Goal: Task Accomplishment & Management: Complete application form

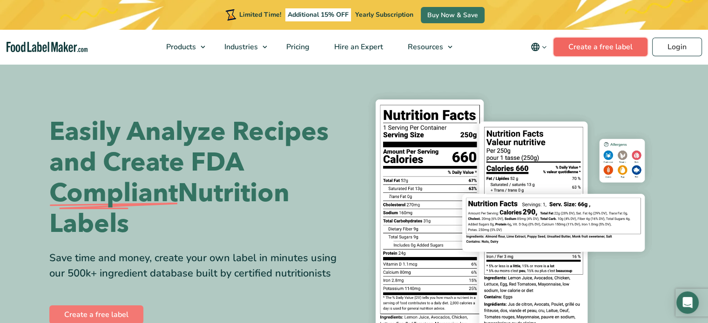
click at [627, 48] on link "Create a free label" at bounding box center [600, 47] width 94 height 19
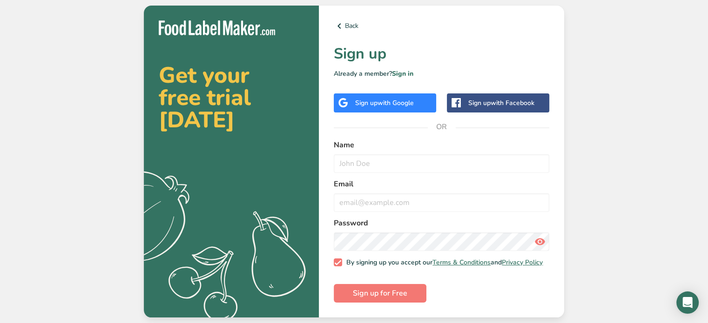
click at [391, 104] on span "with Google" at bounding box center [395, 103] width 36 height 9
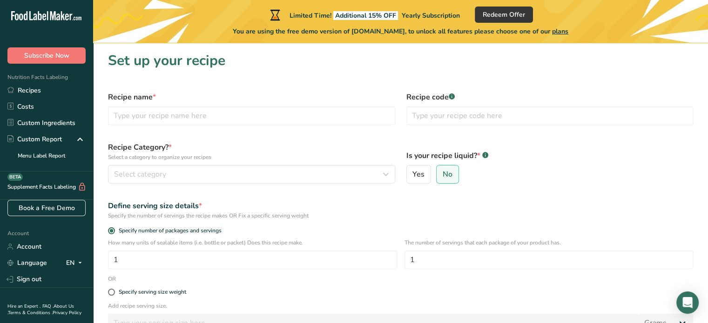
click at [3, 234] on span "Account" at bounding box center [14, 233] width 29 height 7
click at [136, 117] on input "text" at bounding box center [251, 116] width 287 height 19
type input "salsa de pimenton"
click at [144, 174] on span "Select category" at bounding box center [140, 174] width 52 height 11
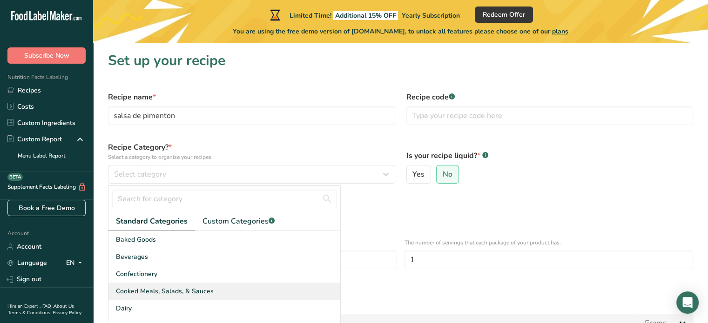
click at [168, 291] on span "Cooked Meals, Salads, & Sauces" at bounding box center [165, 292] width 98 height 10
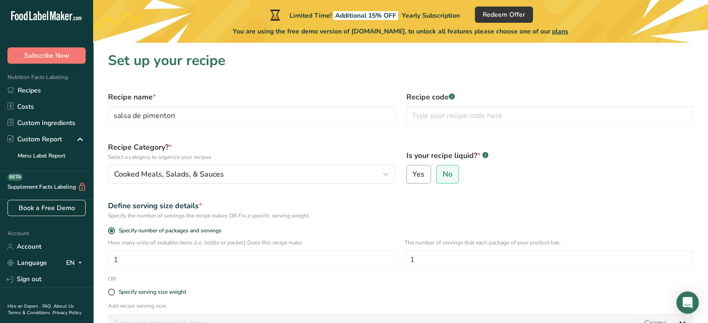
click at [422, 174] on span "Yes" at bounding box center [418, 174] width 12 height 9
click at [413, 174] on input "Yes" at bounding box center [410, 175] width 6 height 6
radio input "true"
radio input "false"
select select "22"
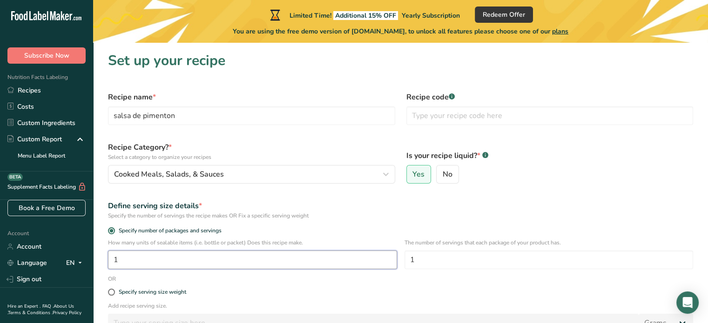
click at [195, 258] on input "1" at bounding box center [252, 260] width 289 height 19
type input "7"
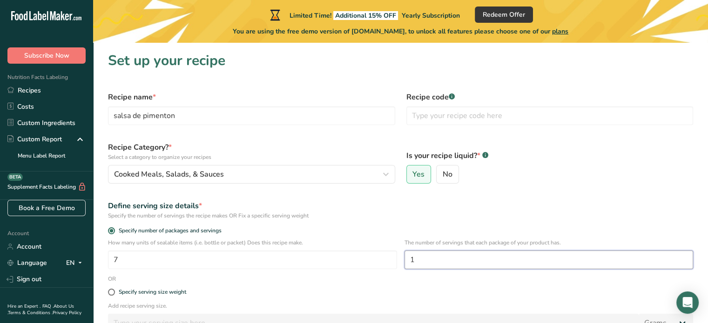
click at [427, 261] on input "1" at bounding box center [548, 260] width 289 height 19
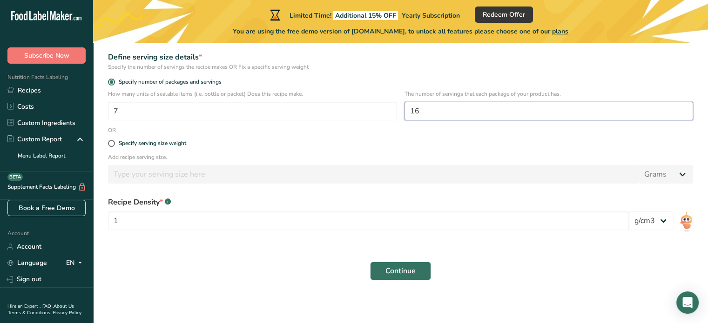
scroll to position [151, 0]
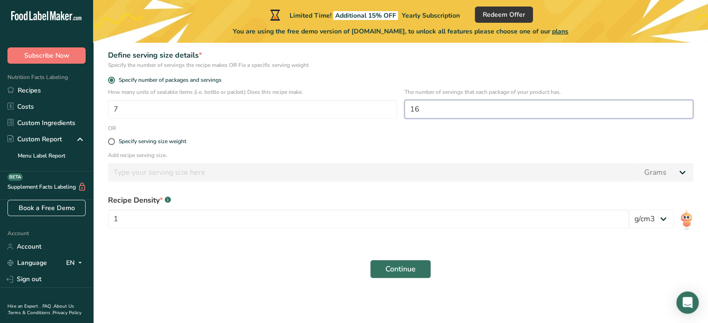
type input "16"
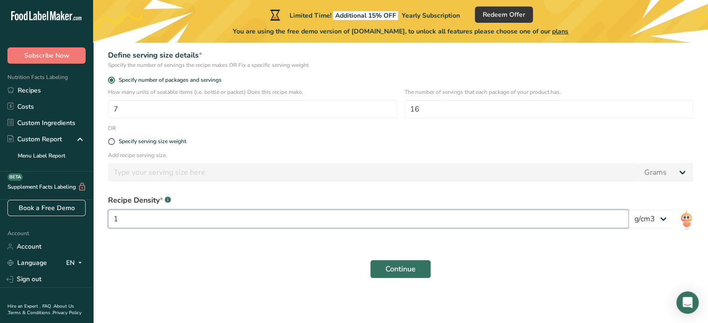
click at [187, 227] on input "1" at bounding box center [368, 219] width 521 height 19
type input "0.962"
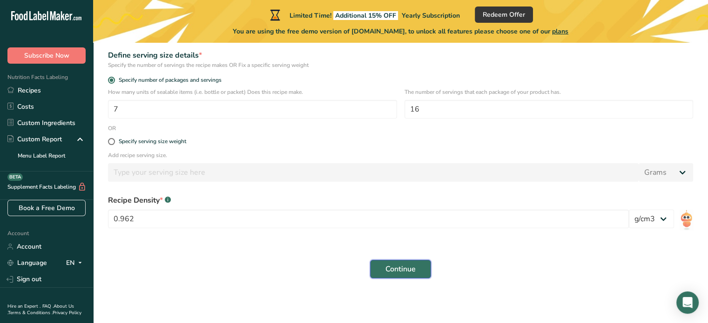
click at [400, 268] on span "Continue" at bounding box center [400, 269] width 30 height 11
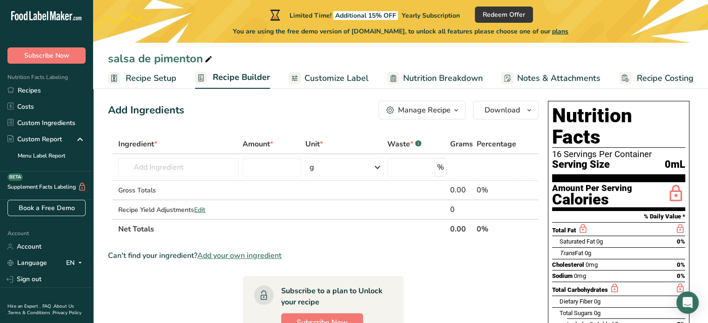
scroll to position [14, 0]
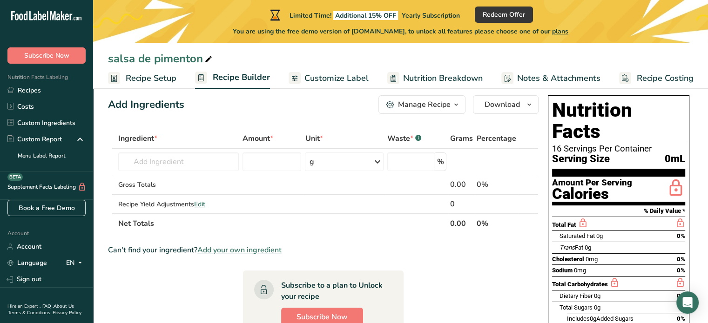
click at [439, 107] on div "Manage Recipe" at bounding box center [424, 104] width 53 height 11
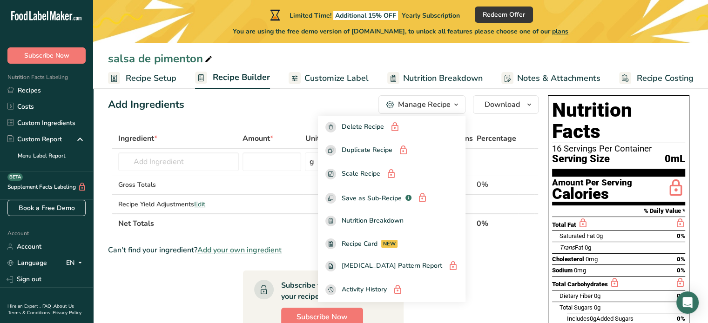
click at [439, 107] on div "Manage Recipe" at bounding box center [424, 104] width 53 height 11
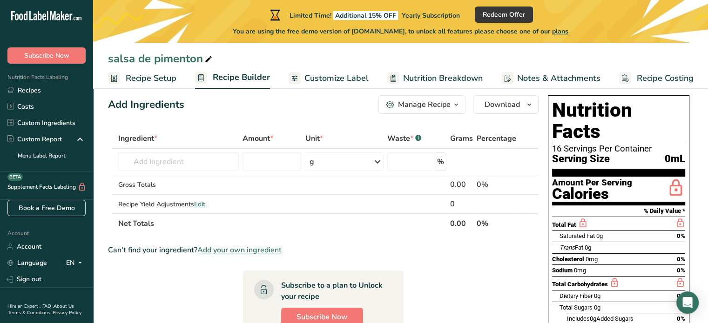
scroll to position [0, 0]
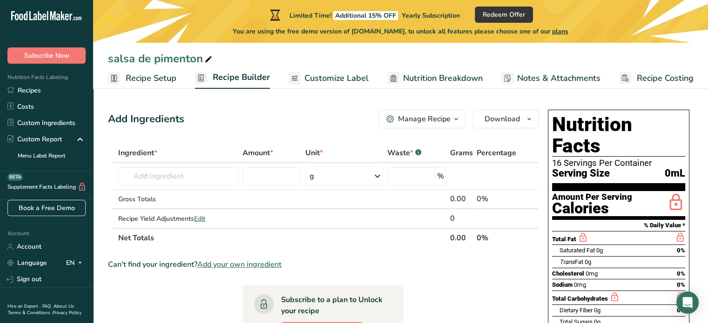
click at [54, 14] on icon ".a-20{fill:#fff;}" at bounding box center [56, 18] width 91 height 14
click at [42, 279] on link "Sign out" at bounding box center [46, 279] width 93 height 16
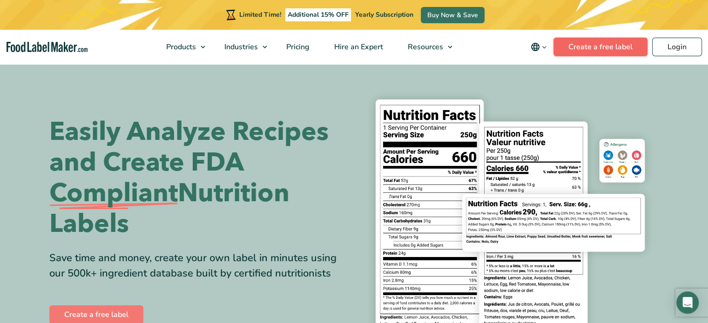
click at [614, 46] on link "Create a free label" at bounding box center [600, 47] width 94 height 19
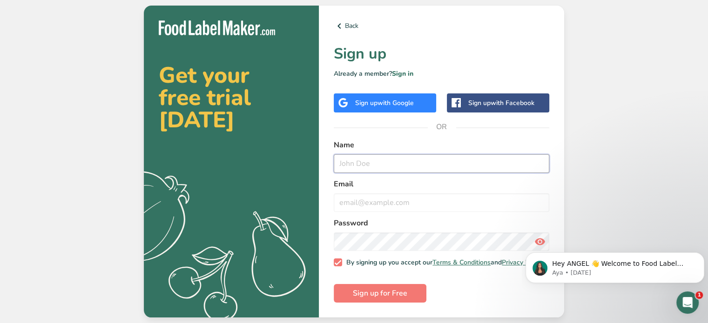
click at [443, 160] on input "text" at bounding box center [441, 163] width 215 height 19
click at [336, 263] on span at bounding box center [338, 263] width 8 height 8
click at [336, 263] on input "By signing up you accept our Terms & Conditions and Privacy Policy" at bounding box center [337, 263] width 6 height 6
checkbox input "false"
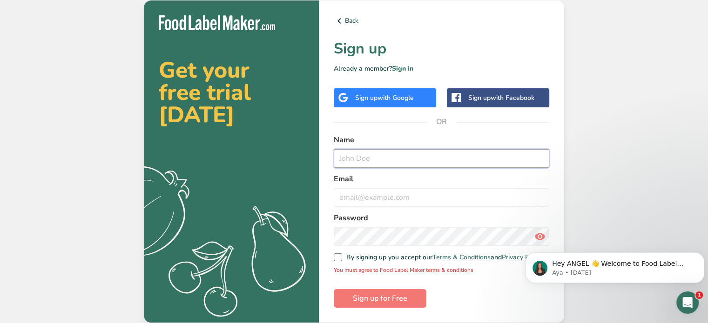
click at [373, 159] on input "text" at bounding box center [441, 158] width 215 height 19
type input "maria"
click at [374, 202] on input "email" at bounding box center [441, 197] width 215 height 19
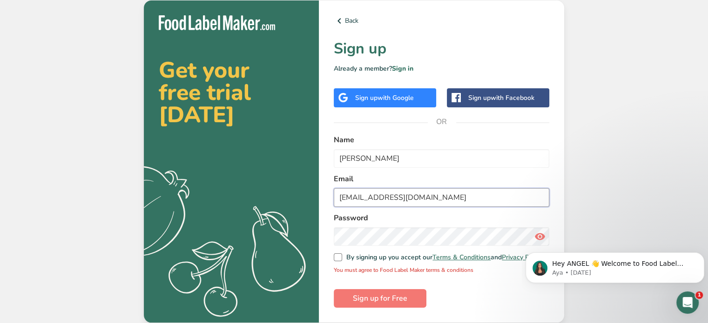
type input "marugini@hotmail.com"
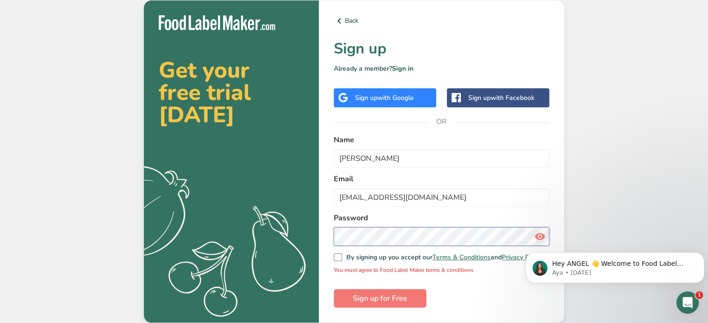
click at [334, 289] on button "Sign up for Free" at bounding box center [380, 298] width 93 height 19
click at [335, 255] on span at bounding box center [338, 258] width 8 height 8
click at [335, 255] on input "By signing up you accept our Terms & Conditions and Privacy Policy" at bounding box center [337, 258] width 6 height 6
checkbox input "true"
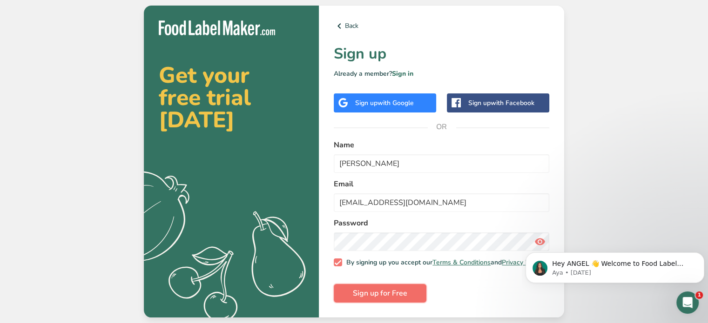
click at [378, 299] on span "Sign up for Free" at bounding box center [380, 293] width 54 height 11
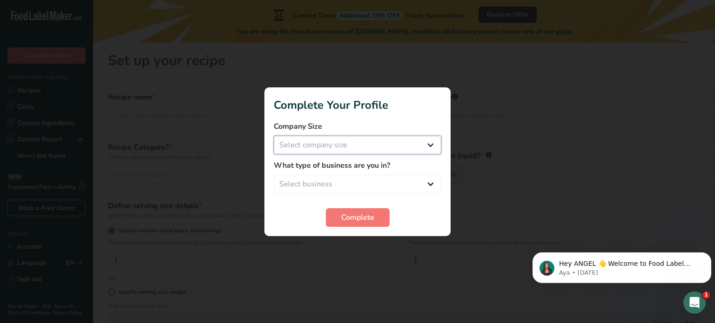
click at [363, 151] on select "Select company size Fewer than 10 Employees 10 to 50 Employees 51 to 500 Employ…" at bounding box center [358, 145] width 168 height 19
select select "1"
click at [274, 136] on select "Select company size Fewer than 10 Employees 10 to 50 Employees 51 to 500 Employ…" at bounding box center [358, 145] width 168 height 19
click at [355, 183] on select "Select business Packaged Food Manufacturer Restaurant & Cafe Bakery Meal Plans …" at bounding box center [358, 184] width 168 height 19
select select "1"
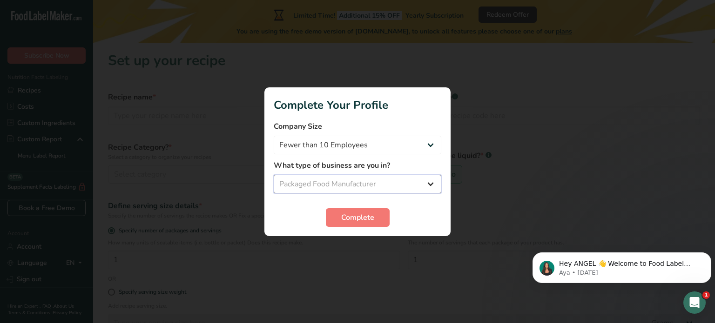
click at [274, 175] on select "Select business Packaged Food Manufacturer Restaurant & Cafe Bakery Meal Plans …" at bounding box center [358, 184] width 168 height 19
click at [357, 221] on span "Complete" at bounding box center [357, 217] width 33 height 11
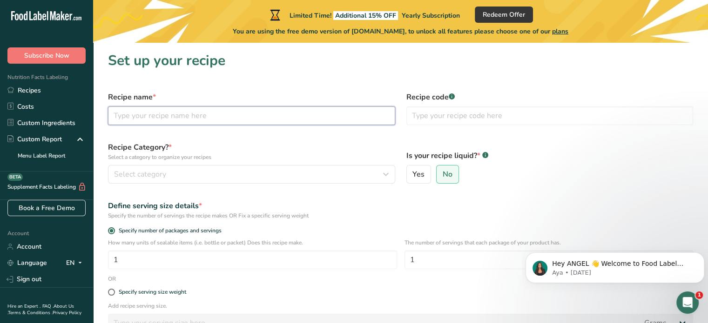
click at [233, 116] on input "text" at bounding box center [251, 116] width 287 height 19
type input "salsa de pimenton"
click at [414, 172] on span "Yes" at bounding box center [418, 174] width 12 height 9
click at [413, 172] on input "Yes" at bounding box center [410, 175] width 6 height 6
radio input "true"
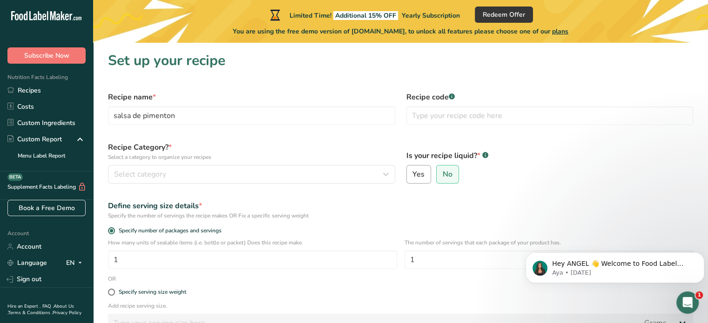
radio input "false"
select select "22"
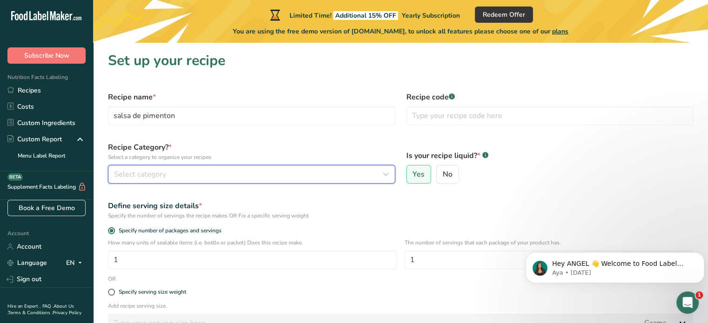
click at [273, 166] on button "Select category" at bounding box center [251, 174] width 287 height 19
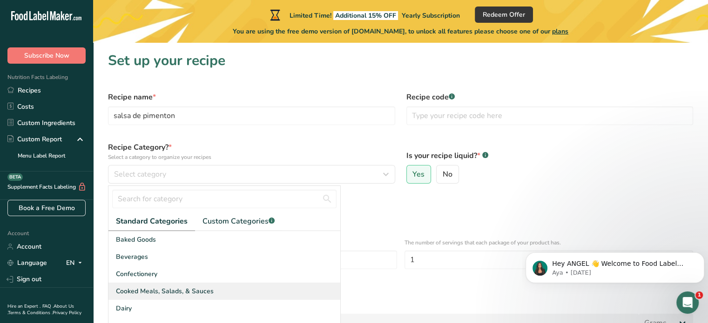
click at [174, 291] on span "Cooked Meals, Salads, & Sauces" at bounding box center [165, 292] width 98 height 10
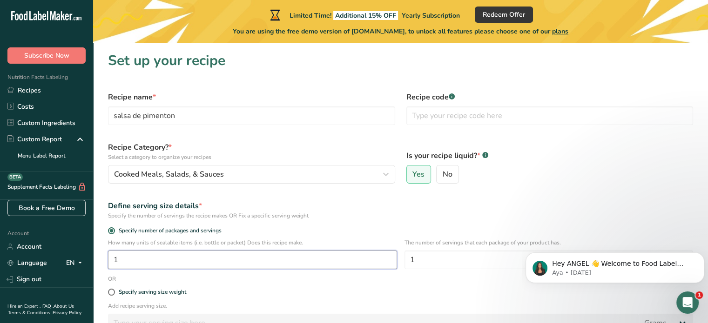
click at [143, 263] on input "1" at bounding box center [252, 260] width 289 height 19
type input "7"
click at [442, 264] on input "1" at bounding box center [548, 260] width 289 height 19
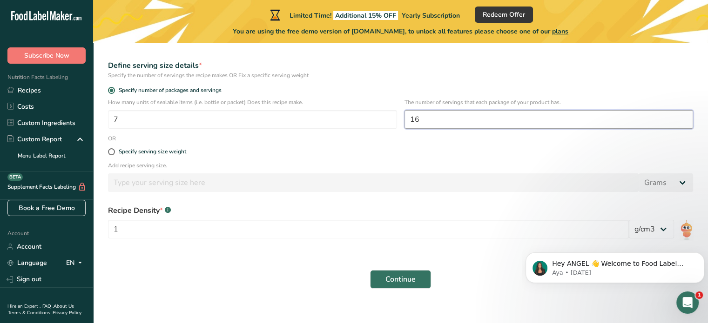
scroll to position [143, 0]
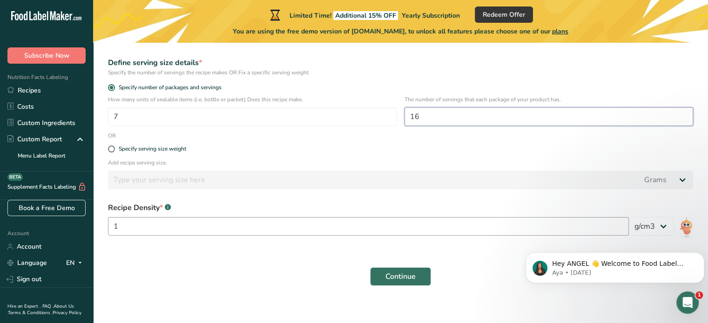
type input "16"
click at [214, 223] on input "1" at bounding box center [368, 226] width 521 height 19
type input "0.962"
click at [415, 281] on span "Continue" at bounding box center [400, 276] width 30 height 11
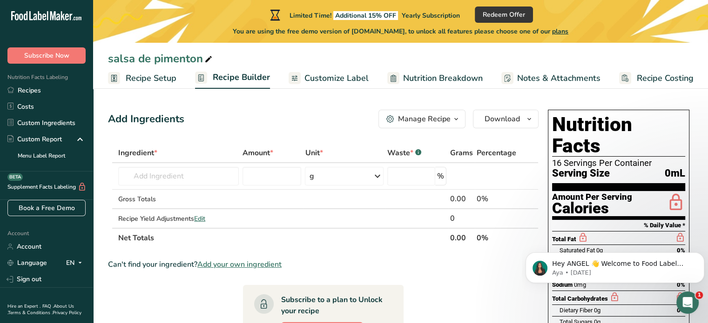
click at [311, 79] on span "Customize Label" at bounding box center [336, 78] width 64 height 13
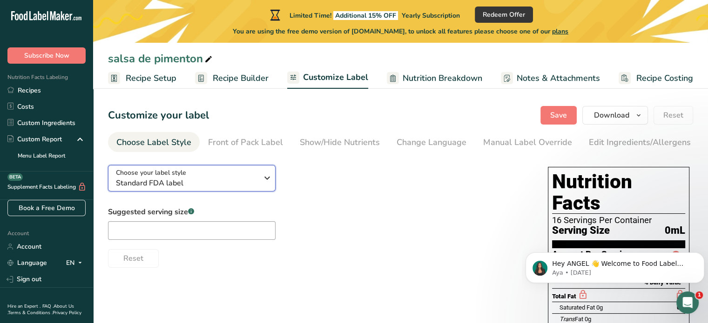
click at [185, 189] on span "Standard FDA label" at bounding box center [187, 183] width 142 height 11
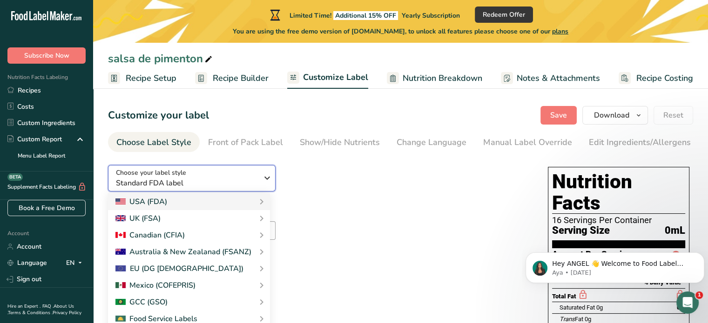
click at [185, 189] on span "Standard FDA label" at bounding box center [187, 183] width 142 height 11
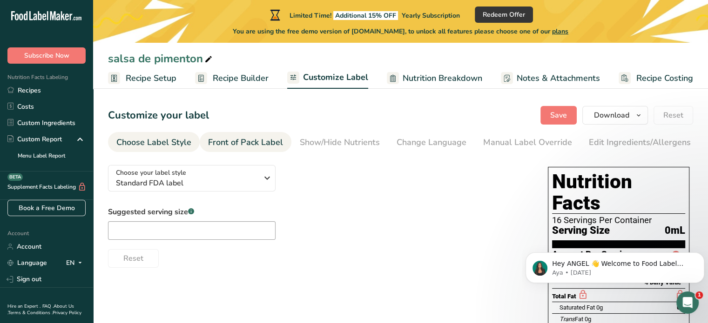
click at [264, 141] on div "Front of Pack Label" at bounding box center [245, 142] width 75 height 13
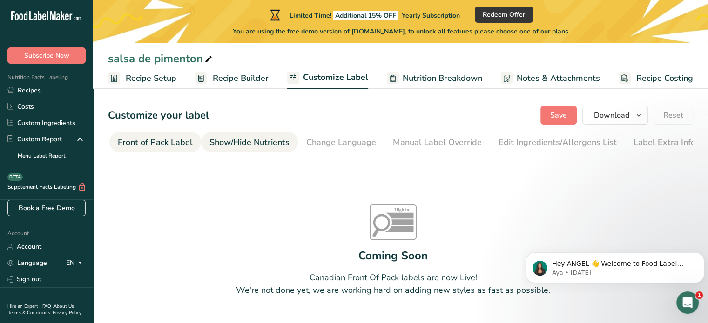
click at [293, 143] on li "Show/Hide Nutrients" at bounding box center [249, 142] width 97 height 20
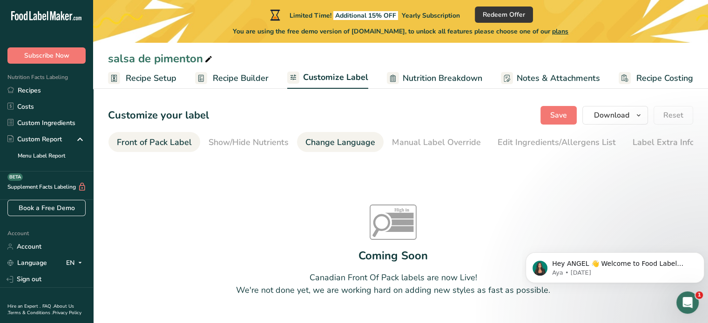
click at [320, 143] on div "Change Language" at bounding box center [340, 142] width 70 height 13
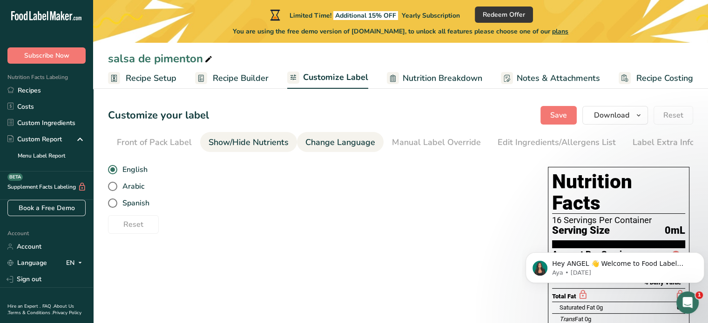
click at [249, 144] on div "Show/Hide Nutrients" at bounding box center [248, 142] width 80 height 13
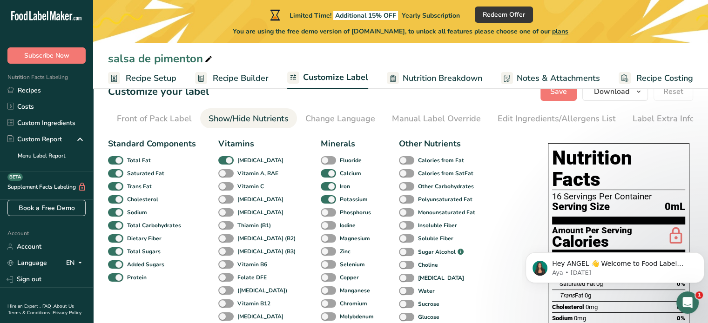
scroll to position [0, 0]
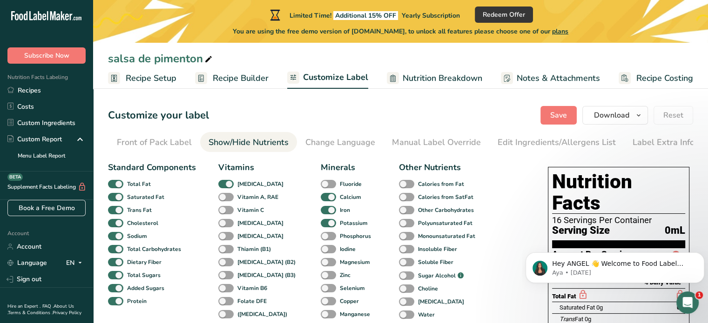
click at [443, 80] on span "Nutrition Breakdown" at bounding box center [442, 78] width 80 height 13
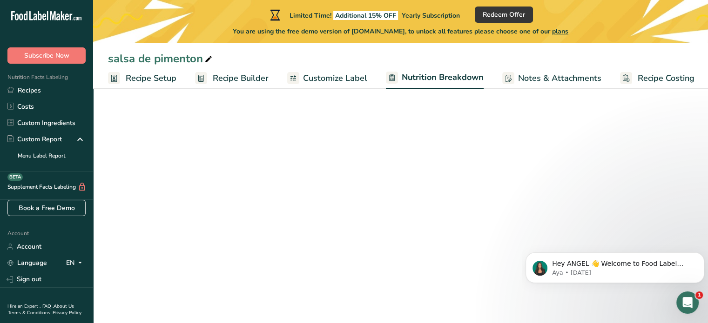
scroll to position [0, 1]
select select "Calories"
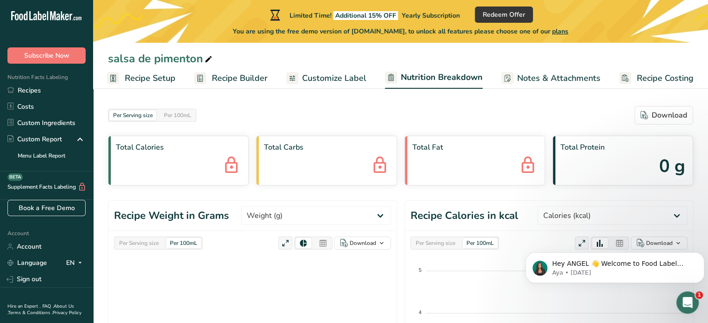
click at [149, 77] on span "Recipe Setup" at bounding box center [150, 78] width 51 height 13
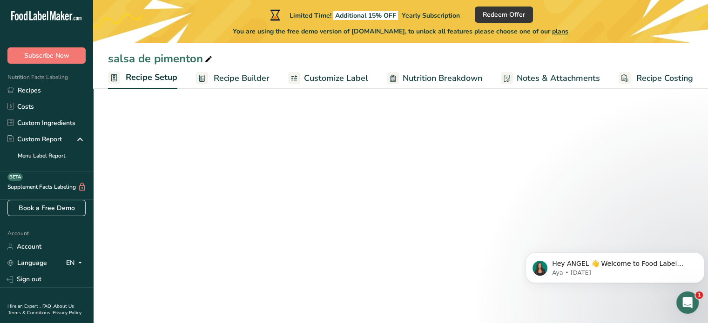
select select "22"
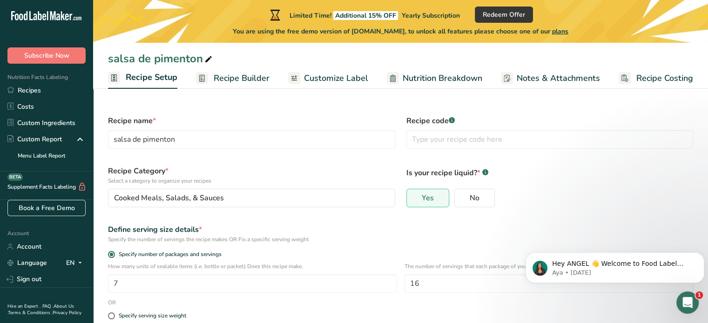
scroll to position [137, 0]
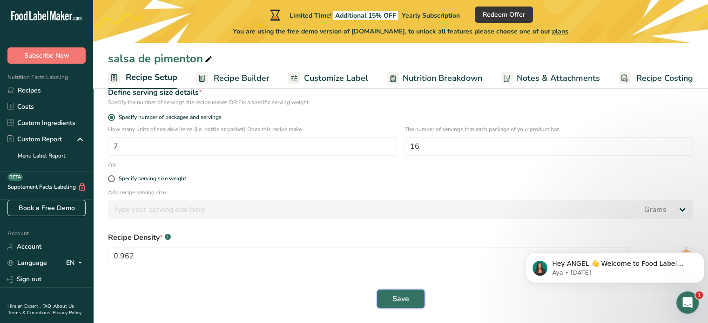
click at [397, 293] on button "Save" at bounding box center [400, 299] width 47 height 19
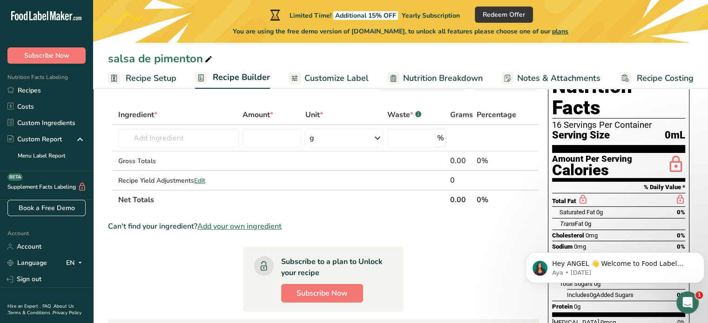
scroll to position [32, 0]
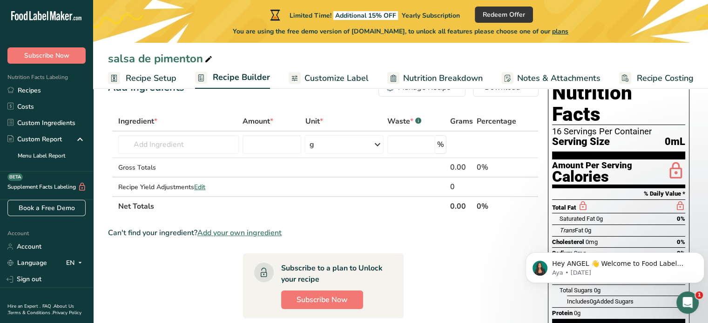
drag, startPoint x: 711, startPoint y: 96, endPoint x: 493, endPoint y: 231, distance: 255.8
click at [493, 231] on div "Can't find your ingredient? Add your own ingredient" at bounding box center [323, 233] width 430 height 11
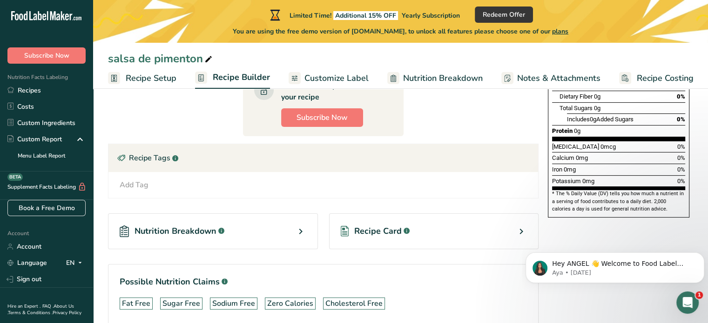
scroll to position [215, 0]
